Goal: Task Accomplishment & Management: Use online tool/utility

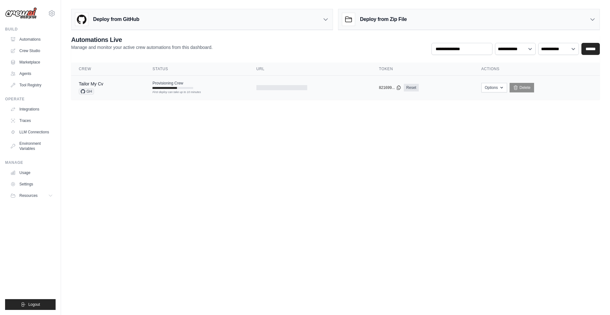
click at [175, 85] on span "Provisioning Crew" at bounding box center [168, 83] width 31 height 5
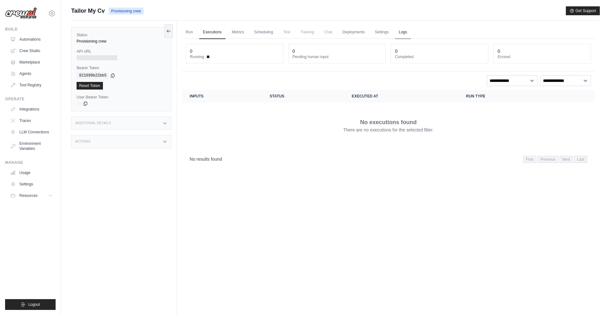
click at [411, 32] on link "Logs" at bounding box center [403, 32] width 16 height 13
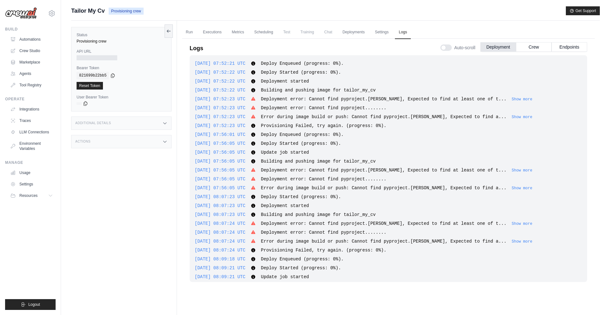
scroll to position [439, 0]
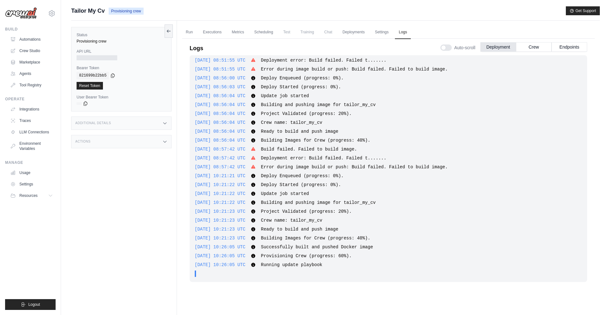
click at [295, 152] on span "Build failed. Failed to build image." at bounding box center [309, 149] width 96 height 5
click at [309, 160] on span "Deployment error: Build failed. Failed t......." at bounding box center [324, 158] width 126 height 5
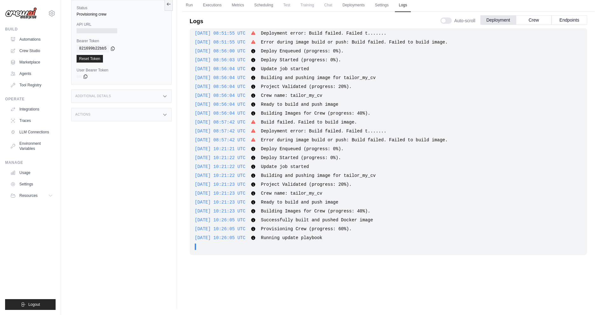
drag, startPoint x: 392, startPoint y: 250, endPoint x: 515, endPoint y: 273, distance: 125.3
click at [392, 250] on div ". . ." at bounding box center [391, 247] width 384 height 6
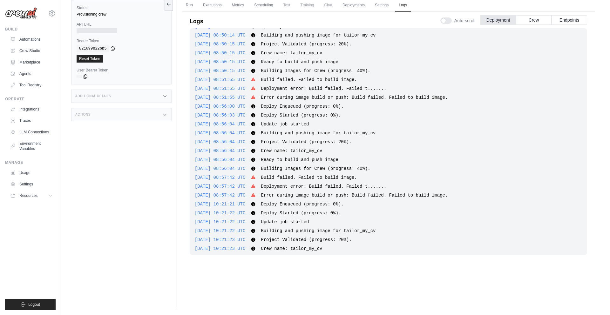
scroll to position [451, 0]
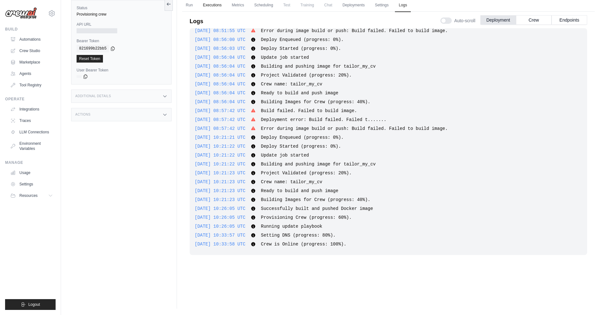
click at [216, 1] on link "Executions" at bounding box center [212, 5] width 26 height 13
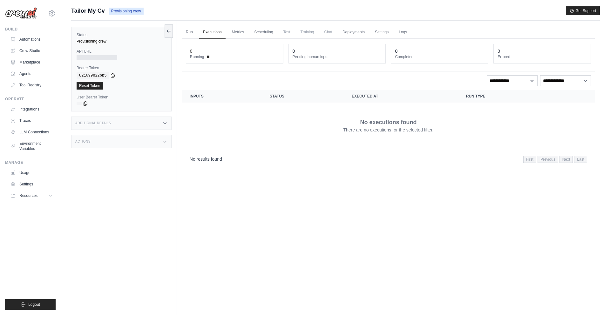
scroll to position [27, 0]
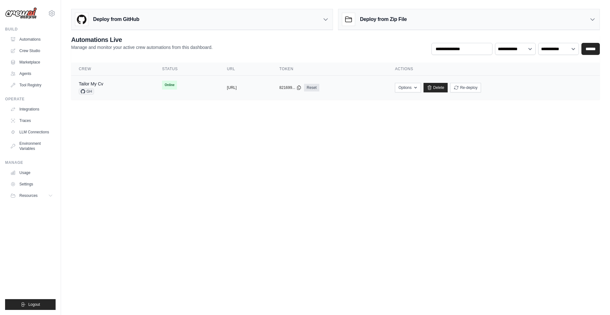
click at [162, 86] on span "Online" at bounding box center [169, 85] width 15 height 9
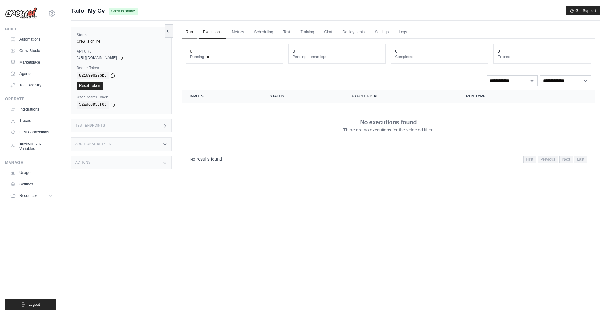
click at [189, 31] on link "Run" at bounding box center [189, 32] width 15 height 13
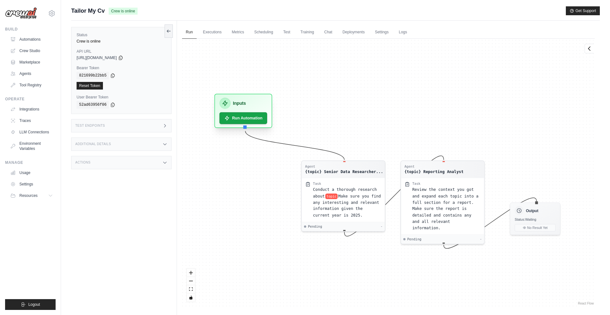
drag, startPoint x: 250, startPoint y: 143, endPoint x: 241, endPoint y: 100, distance: 43.5
click at [241, 100] on div "Inputs Run Automation" at bounding box center [244, 111] width 58 height 34
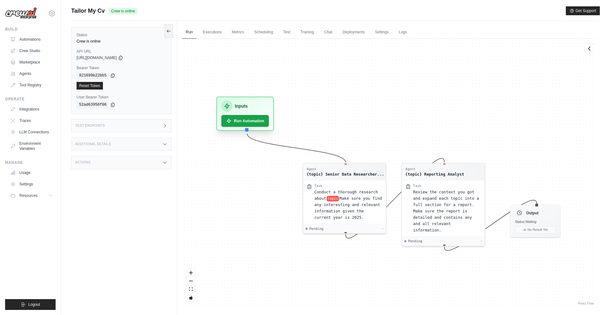
click at [250, 113] on div "Inputs Run Automation" at bounding box center [246, 114] width 58 height 34
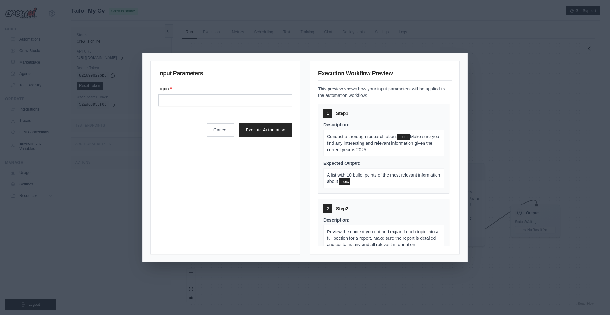
click at [501, 130] on div "Input Parameters topic * Cancel Execute Automation Execution Workflow Preview T…" at bounding box center [305, 157] width 610 height 315
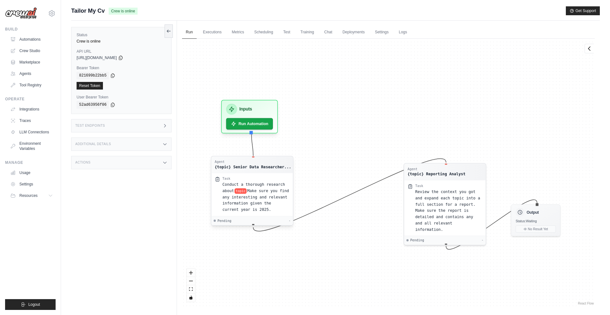
drag, startPoint x: 329, startPoint y: 165, endPoint x: 237, endPoint y: 160, distance: 93.0
click at [237, 160] on div "Agent {topic} Senior Data Researcher..." at bounding box center [251, 164] width 81 height 17
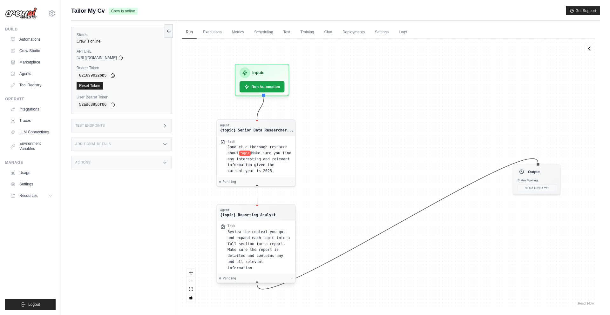
drag, startPoint x: 443, startPoint y: 168, endPoint x: 249, endPoint y: 210, distance: 198.4
click at [249, 210] on div "Agent" at bounding box center [248, 210] width 56 height 4
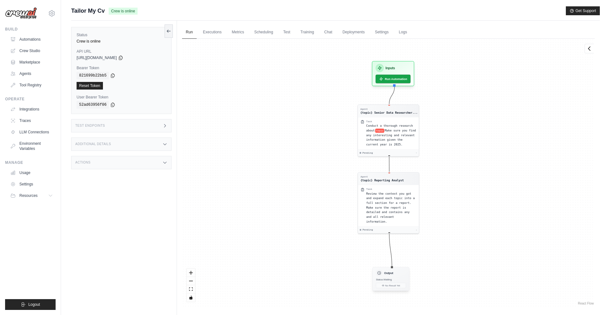
drag, startPoint x: 533, startPoint y: 165, endPoint x: 388, endPoint y: 277, distance: 183.4
click at [388, 277] on div "Output Status: Waiting No Result Yet" at bounding box center [391, 279] width 37 height 24
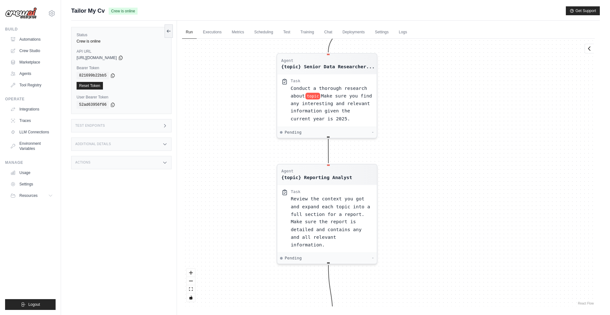
drag, startPoint x: 420, startPoint y: 306, endPoint x: 310, endPoint y: 315, distance: 110.3
click at [310, 315] on div "Run Executions Metrics Scheduling Test Training Chat Deployments Settings Logs …" at bounding box center [388, 178] width 423 height 315
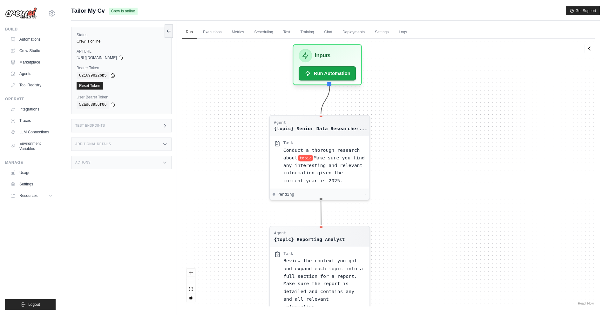
drag, startPoint x: 415, startPoint y: 112, endPoint x: 416, endPoint y: 154, distance: 42.0
click at [416, 154] on div "Agent {topic} Senior Data Researcher... Task Conduct a thorough research about …" at bounding box center [388, 173] width 413 height 268
click at [310, 156] on span "topic" at bounding box center [305, 157] width 15 height 7
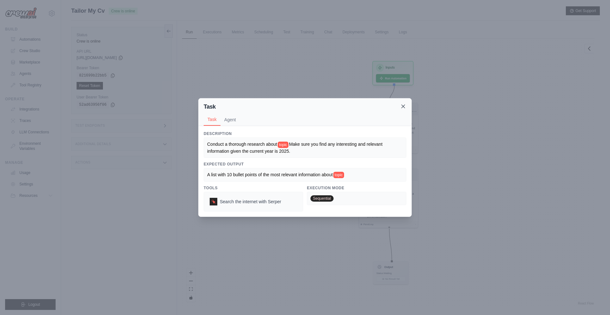
click at [403, 108] on icon at bounding box center [403, 106] width 6 height 6
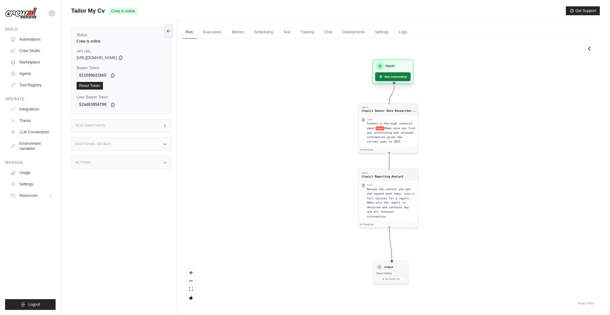
click at [388, 78] on button "Run Automation" at bounding box center [393, 76] width 36 height 9
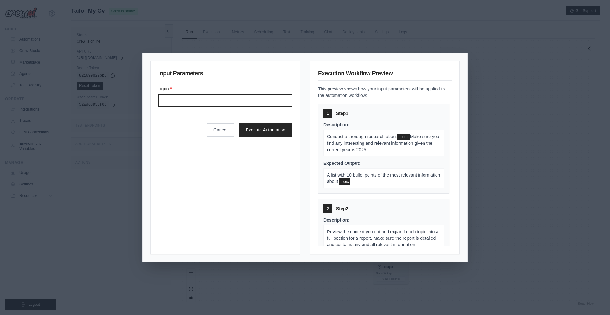
click at [239, 100] on input "Topic" at bounding box center [225, 100] width 134 height 12
type input "*"
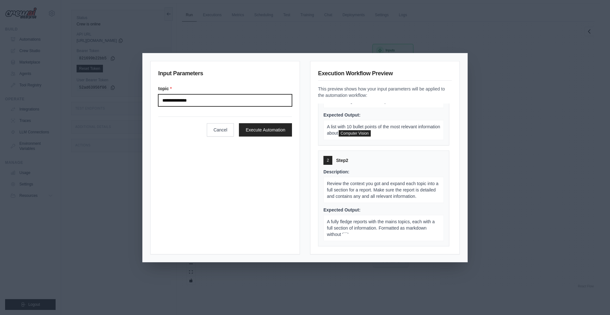
scroll to position [10, 0]
type input "**********"
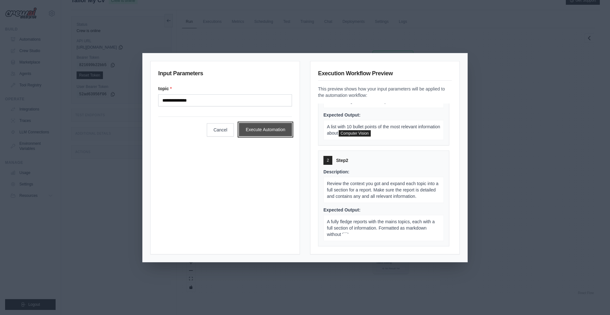
click at [257, 129] on button "Execute Automation" at bounding box center [265, 129] width 53 height 13
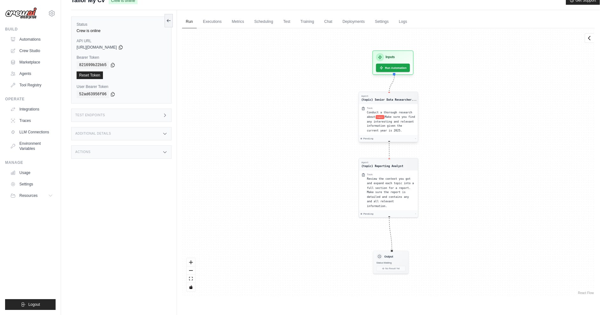
click at [391, 113] on span "Conduct a thorough research about" at bounding box center [389, 115] width 45 height 8
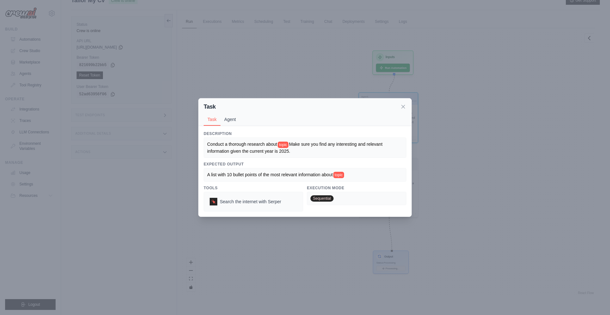
click at [234, 120] on button "Agent" at bounding box center [230, 119] width 19 height 12
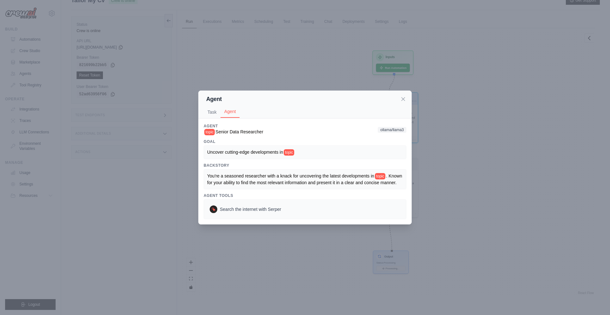
click at [228, 107] on button "Agent" at bounding box center [230, 112] width 19 height 12
click at [402, 97] on icon at bounding box center [403, 99] width 6 height 6
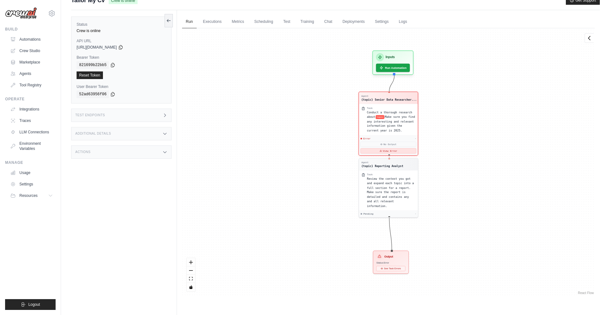
click at [374, 149] on button "View Error" at bounding box center [389, 150] width 56 height 5
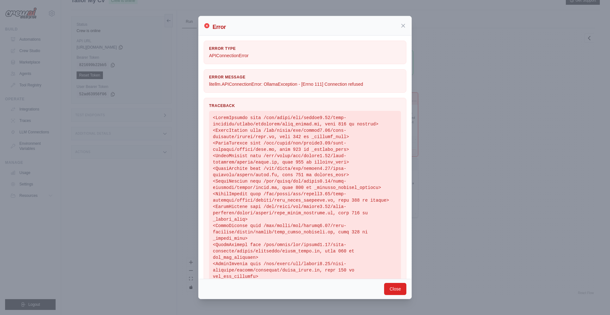
click at [338, 84] on p "litellm.APIConnectionError: OllamaException - [Errno 111] Connection refused" at bounding box center [305, 84] width 192 height 6
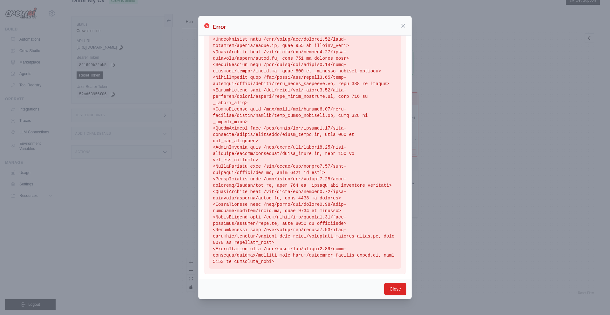
scroll to position [0, 0]
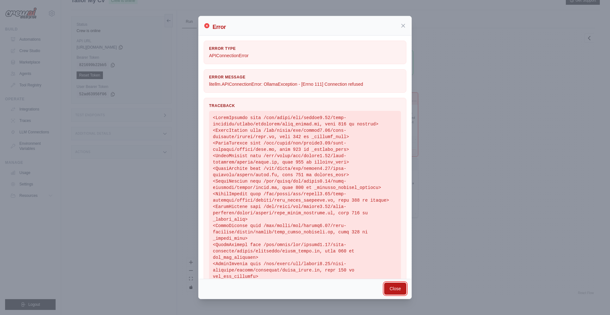
click at [395, 291] on button "Close" at bounding box center [395, 289] width 22 height 12
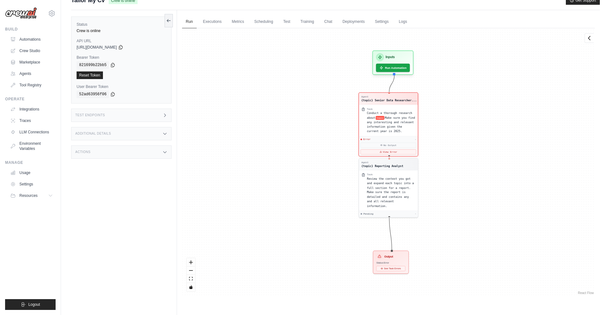
click at [315, 91] on div "Agent {topic} Senior Data Researcher... Task Conduct a thorough research about …" at bounding box center [388, 162] width 413 height 268
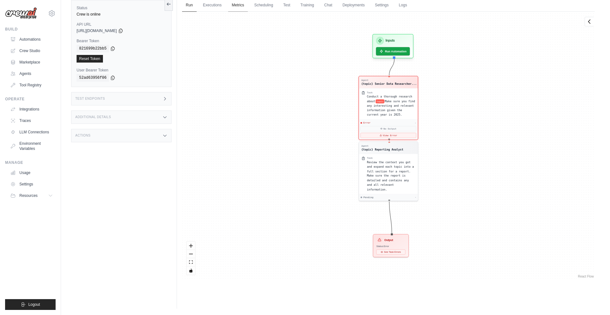
click at [236, 5] on link "Metrics" at bounding box center [238, 5] width 20 height 13
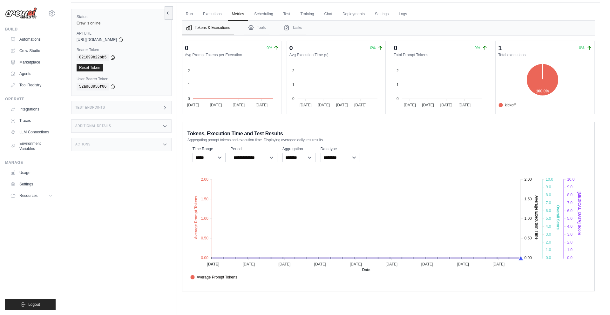
scroll to position [27, 0]
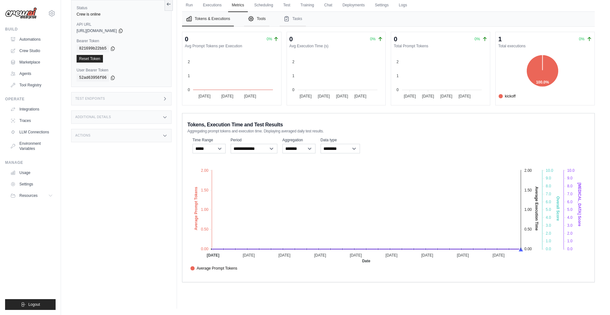
click at [266, 19] on button "Tools" at bounding box center [256, 19] width 25 height 15
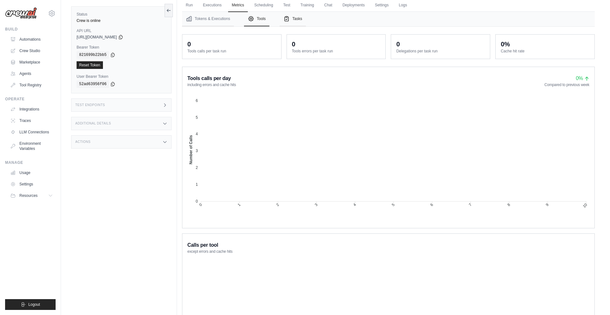
click at [298, 23] on button "Tasks" at bounding box center [293, 19] width 26 height 15
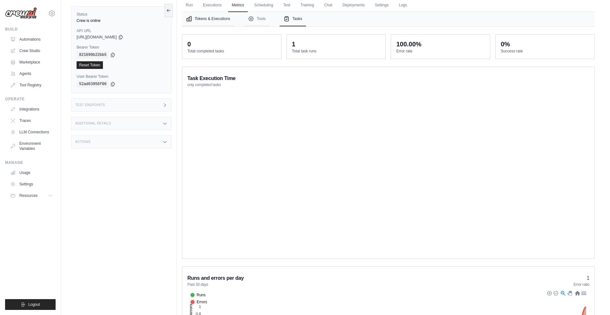
click at [207, 20] on button "Tokens & Executions" at bounding box center [208, 19] width 52 height 15
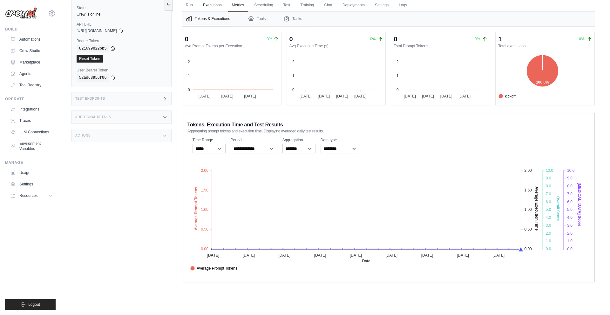
scroll to position [0, 0]
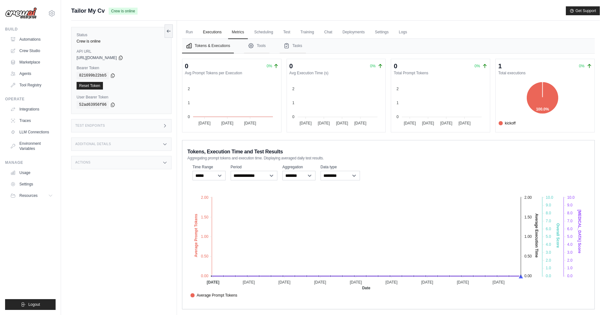
click at [213, 6] on div "Submit a support request Describe your issue or question * Please be specific a…" at bounding box center [335, 171] width 529 height 330
click at [218, 35] on link "Executions" at bounding box center [212, 32] width 26 height 13
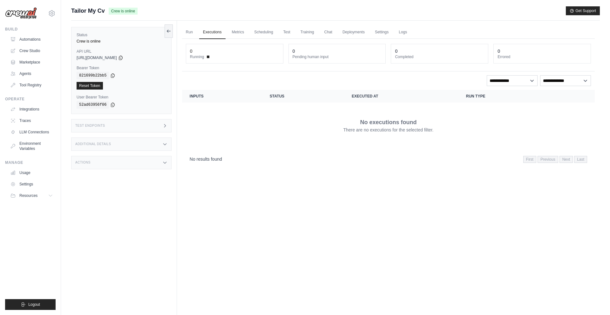
click at [95, 12] on span "Tailor My Cv" at bounding box center [88, 10] width 34 height 9
click at [361, 33] on link "Deployments" at bounding box center [354, 32] width 30 height 13
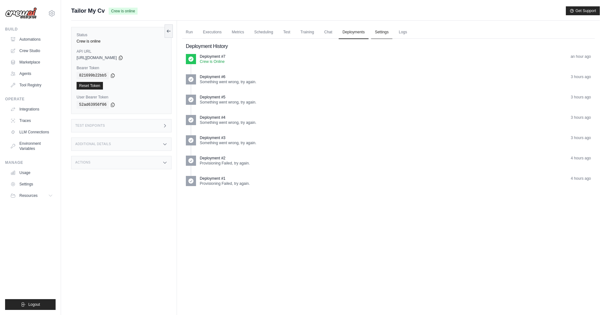
click at [388, 34] on link "Settings" at bounding box center [381, 32] width 21 height 13
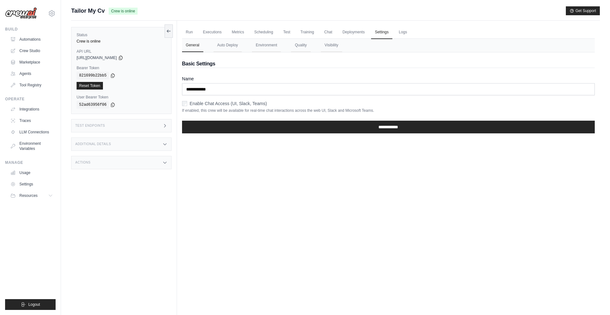
click at [187, 107] on div "Enable Chat Access (UI, Slack, Teams) If enabled, this crew will be available f…" at bounding box center [388, 106] width 413 height 13
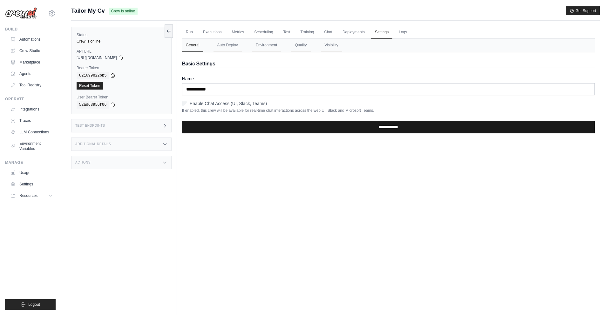
click at [217, 127] on input "**********" at bounding box center [388, 127] width 413 height 13
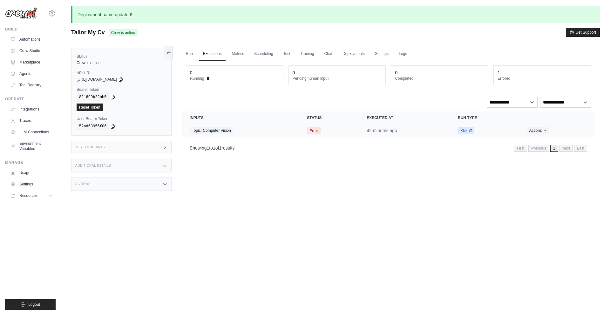
click at [317, 130] on span "Error" at bounding box center [314, 130] width 14 height 7
click at [316, 128] on span "Error" at bounding box center [314, 130] width 14 height 7
click at [223, 132] on span "Topic: Computer Vision" at bounding box center [212, 130] width 44 height 7
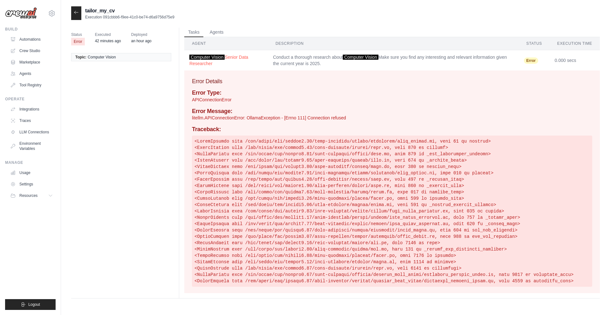
scroll to position [13, 0]
